Goal: Information Seeking & Learning: Find specific page/section

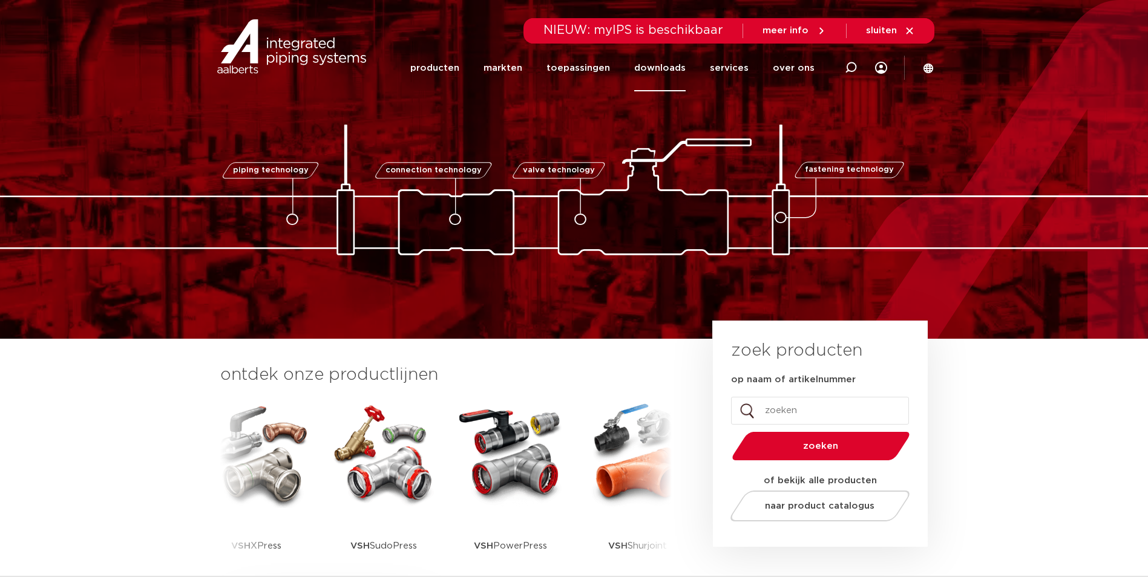
click at [649, 67] on link "downloads" at bounding box center [659, 68] width 51 height 47
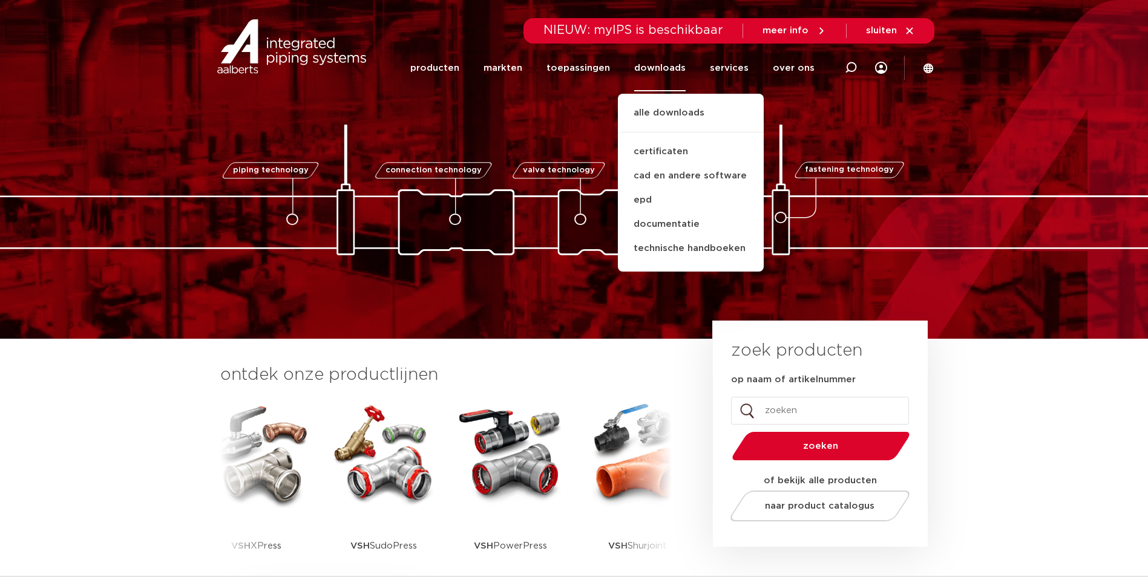
click at [1092, 94] on div "piping technology connection technology valve technology fastening technology p…" at bounding box center [574, 170] width 1148 height 172
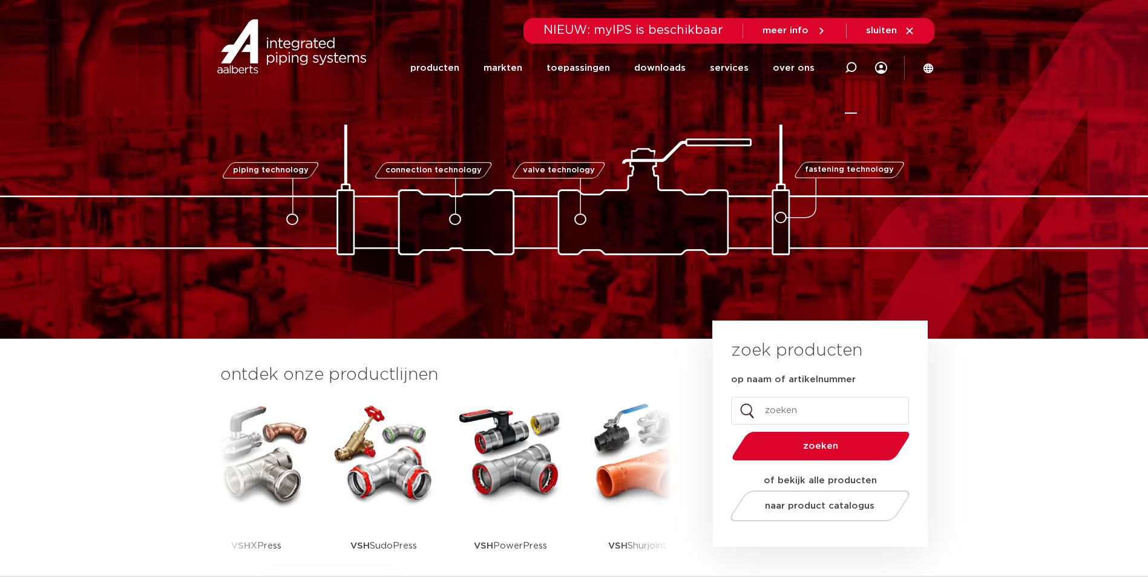
click at [855, 68] on icon at bounding box center [851, 68] width 12 height 12
type input "zolderplaat"
click button "Zoeken" at bounding box center [0, 0] width 0 height 0
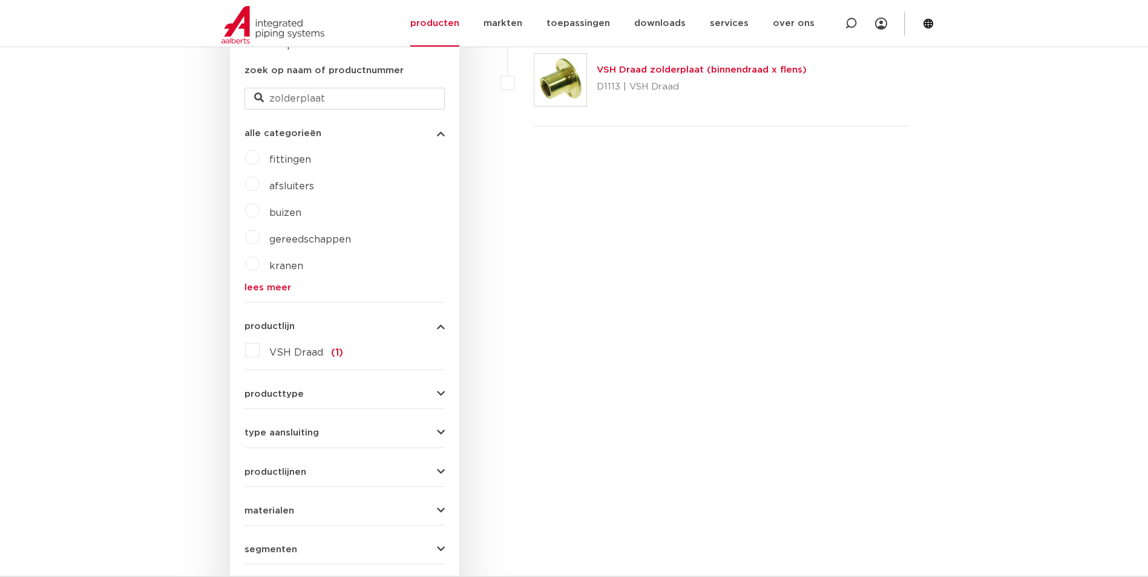
scroll to position [141, 0]
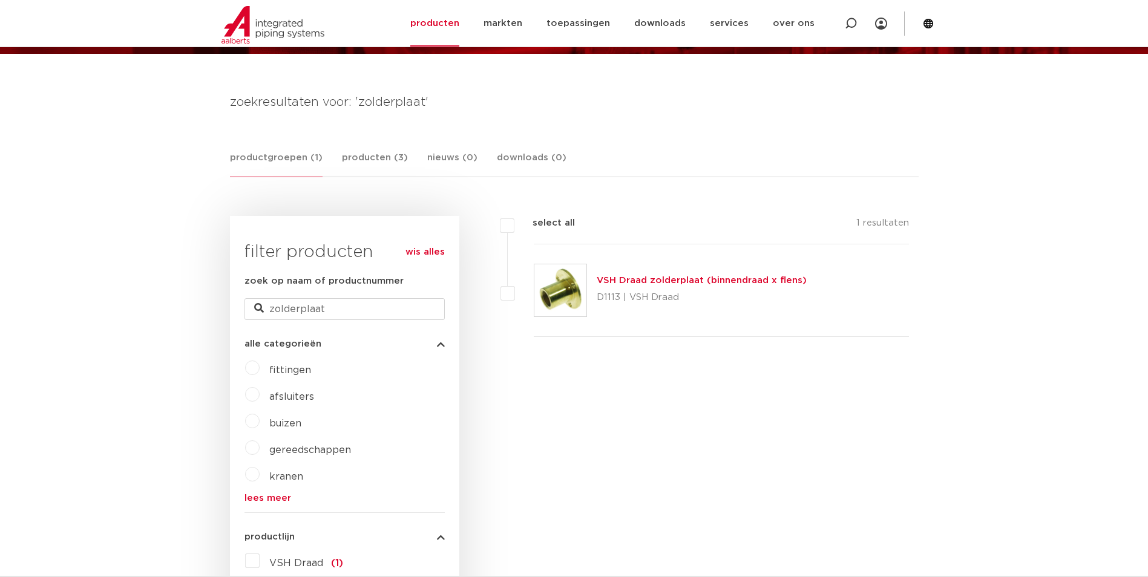
click at [643, 278] on link "VSH Draad zolderplaat (binnendraad x flens)" at bounding box center [702, 280] width 210 height 9
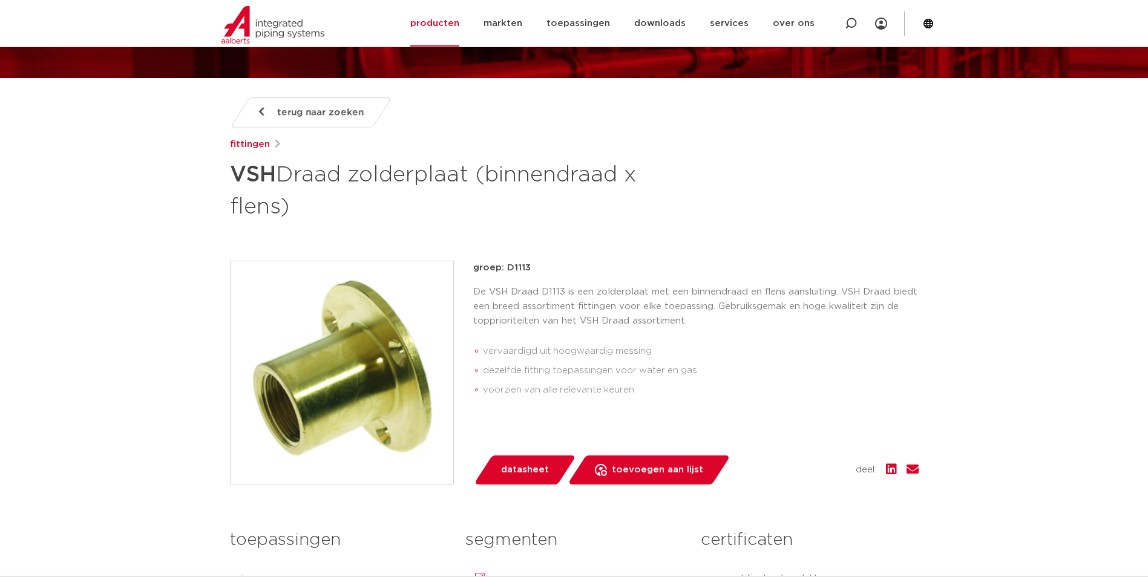
scroll to position [121, 0]
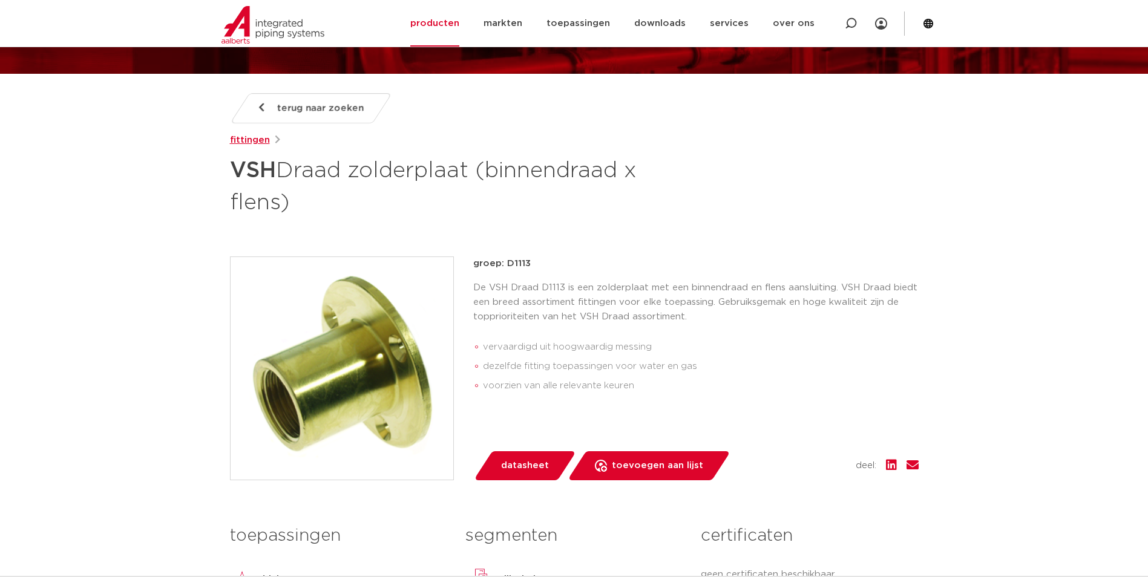
click at [244, 142] on link "fittingen" at bounding box center [250, 140] width 40 height 15
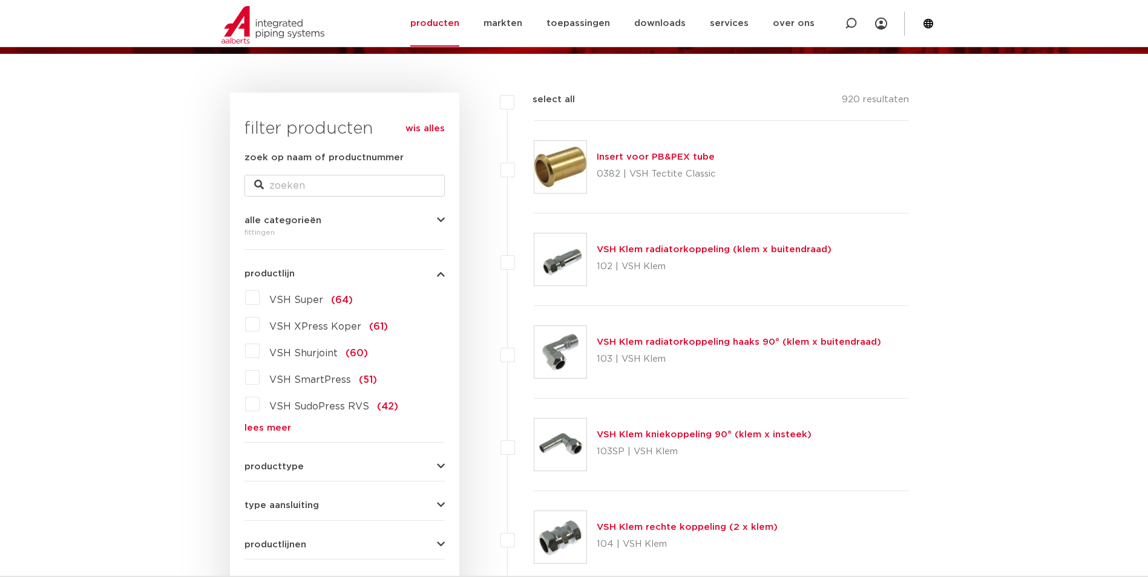
click at [273, 433] on form "zoek op naam of productnummer alle categorieën fittingen fittingen afsluiters b…" at bounding box center [345, 433] width 200 height 564
click at [274, 427] on link "lees meer" at bounding box center [345, 428] width 200 height 9
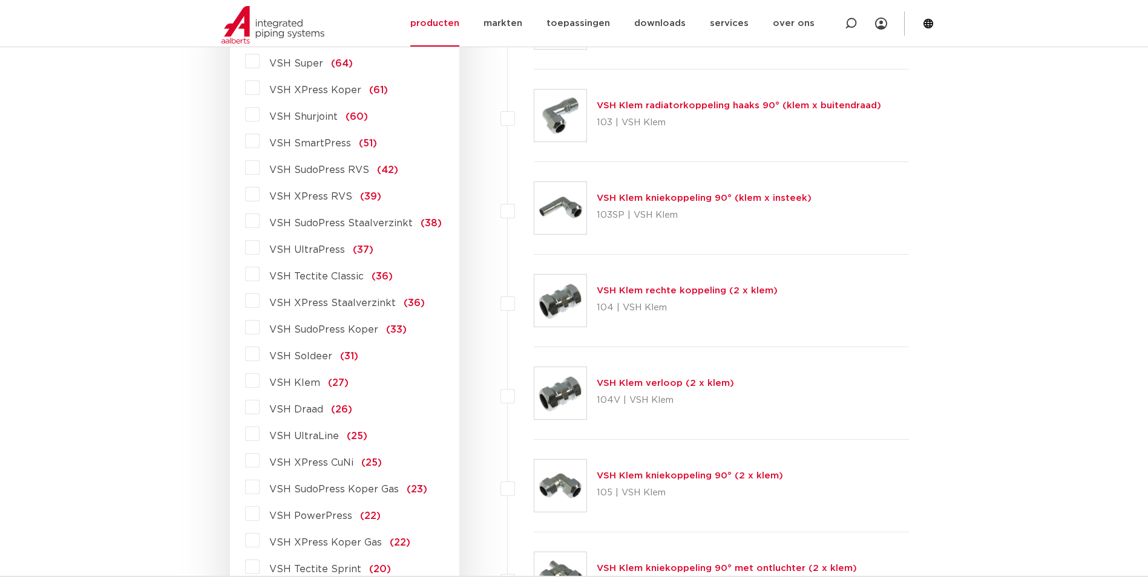
scroll to position [383, 0]
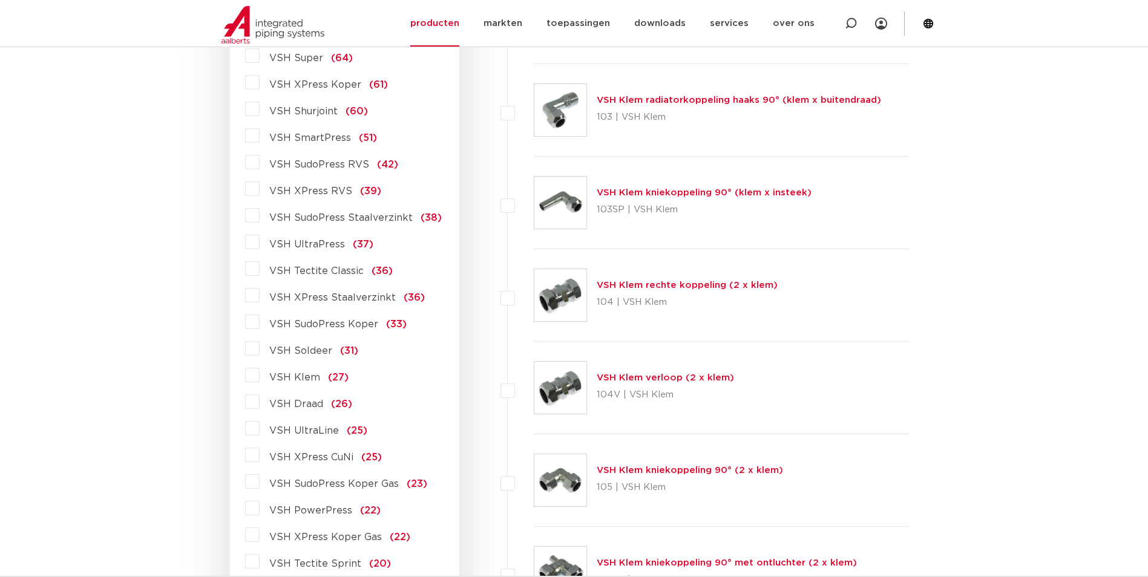
click at [306, 349] on span "VSH Soldeer" at bounding box center [300, 351] width 63 height 10
click at [0, 0] on input "VSH Soldeer (31)" at bounding box center [0, 0] width 0 height 0
